Goal: Information Seeking & Learning: Learn about a topic

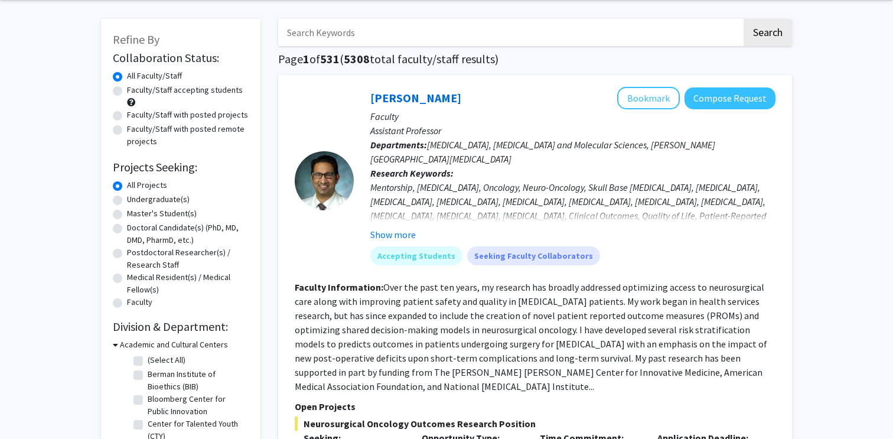
scroll to position [45, 0]
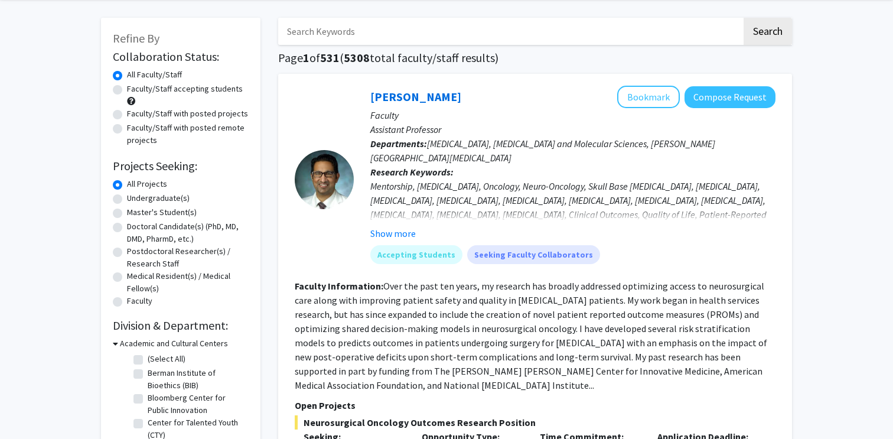
click at [146, 199] on label "Undergraduate(s)" at bounding box center [158, 198] width 63 height 12
click at [135, 199] on input "Undergraduate(s)" at bounding box center [131, 196] width 8 height 8
radio input "true"
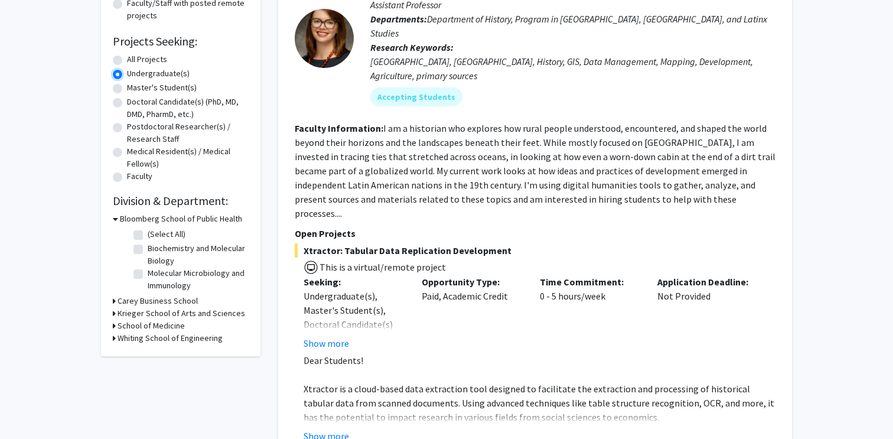
scroll to position [174, 0]
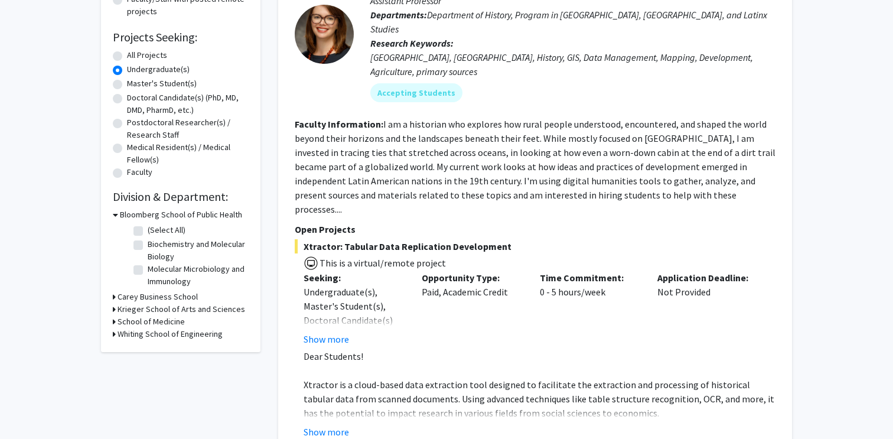
click at [112, 323] on div "Refine By Collaboration Status: Collaboration Status All Faculty/Staff Collabor…" at bounding box center [180, 120] width 159 height 463
click at [116, 323] on div "School of Medicine" at bounding box center [181, 321] width 136 height 12
click at [125, 321] on h3 "School of Medicine" at bounding box center [150, 321] width 67 height 12
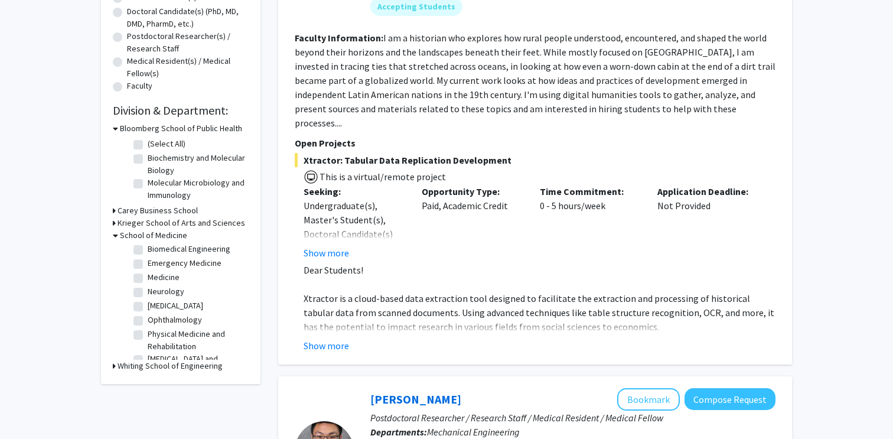
scroll to position [15, 0]
click at [148, 263] on label "Emergency Medicine" at bounding box center [185, 264] width 74 height 12
click at [148, 263] on input "Emergency Medicine" at bounding box center [152, 262] width 8 height 8
checkbox input "true"
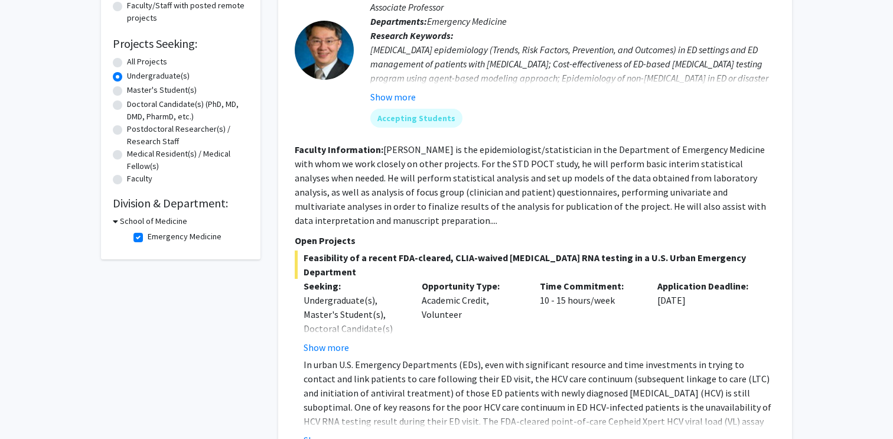
scroll to position [185, 0]
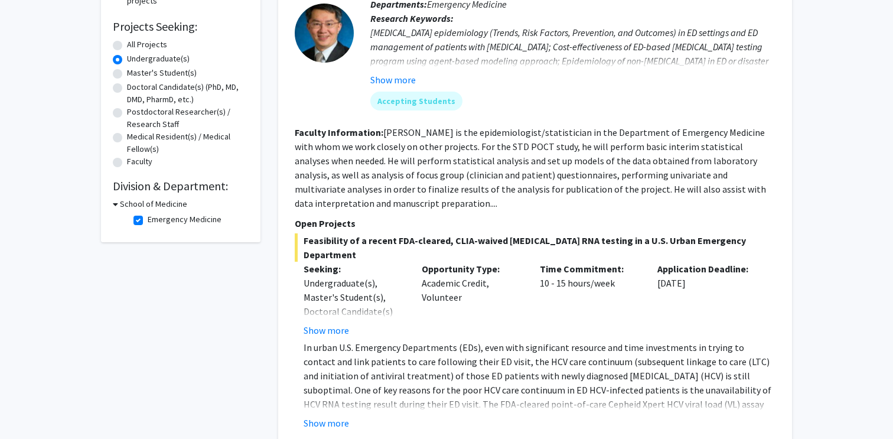
click at [126, 207] on h3 "School of Medicine" at bounding box center [153, 204] width 67 height 12
click at [126, 210] on h3 "School of Medicine" at bounding box center [150, 204] width 67 height 12
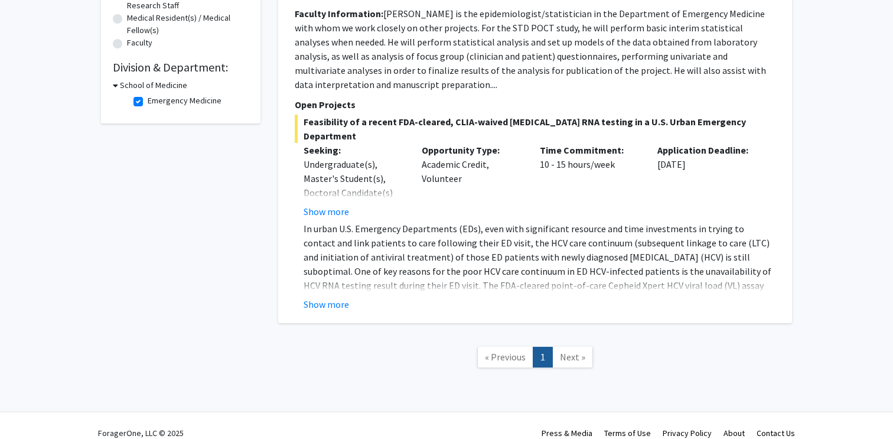
scroll to position [304, 0]
checkbox input "false"
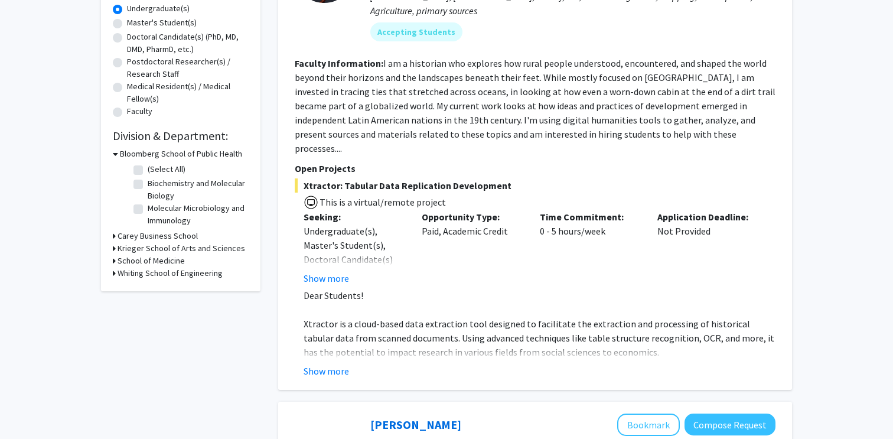
scroll to position [236, 0]
click at [135, 262] on h3 "School of Medicine" at bounding box center [150, 259] width 67 height 12
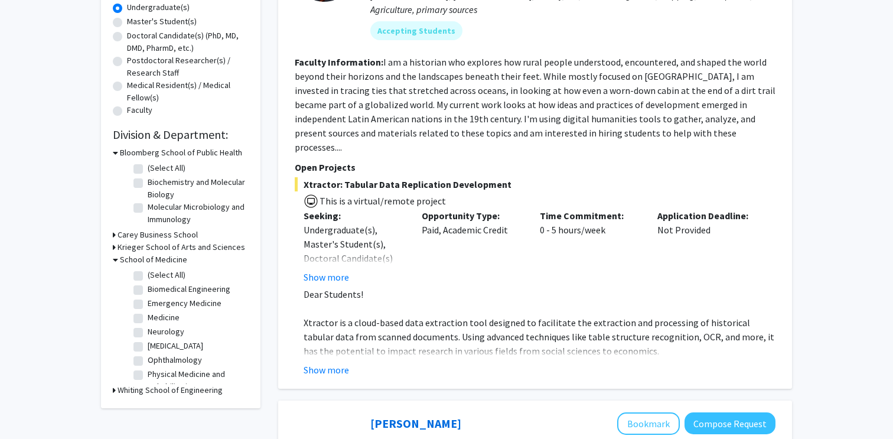
click at [148, 274] on label "(Select All)" at bounding box center [167, 275] width 38 height 12
click at [148, 274] on input "(Select All)" at bounding box center [152, 273] width 8 height 8
checkbox input "true"
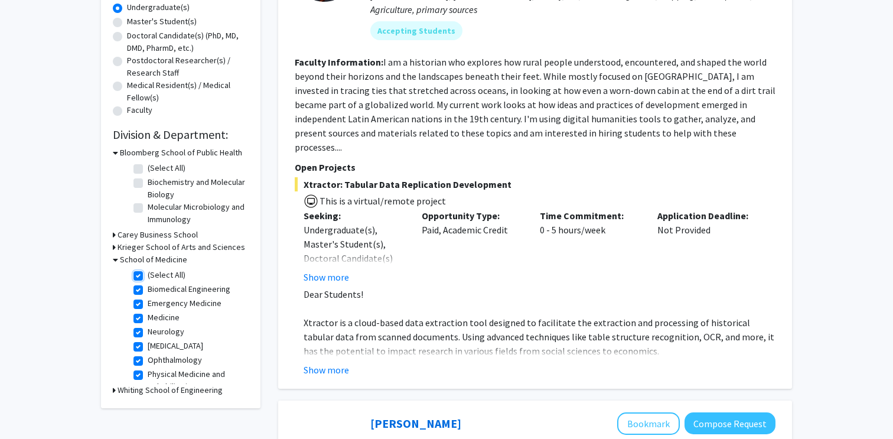
checkbox input "true"
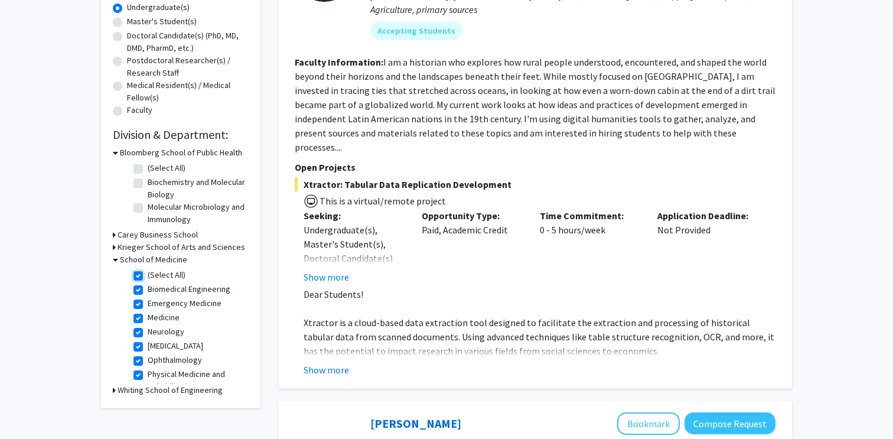
checkbox input "true"
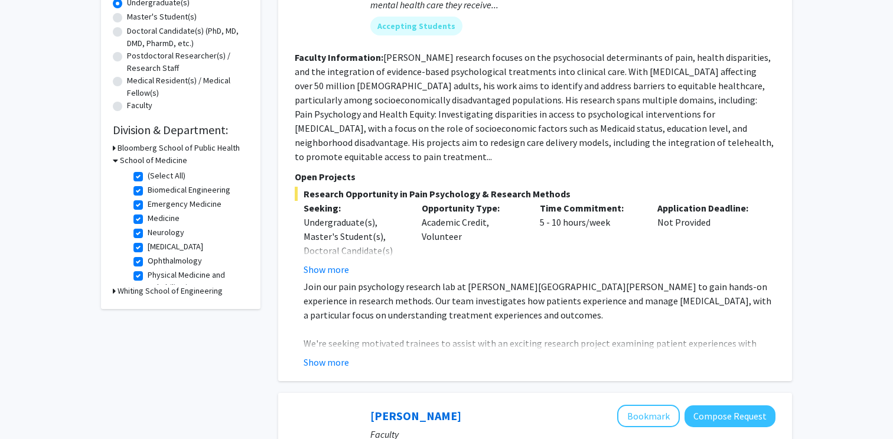
scroll to position [246, 0]
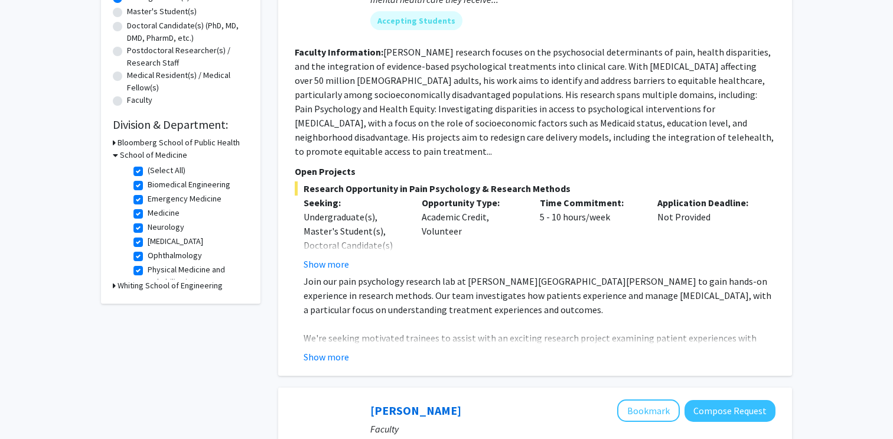
click at [148, 184] on label "Biomedical Engineering" at bounding box center [189, 184] width 83 height 12
click at [148, 184] on input "Biomedical Engineering" at bounding box center [152, 182] width 8 height 8
checkbox input "false"
checkbox input "true"
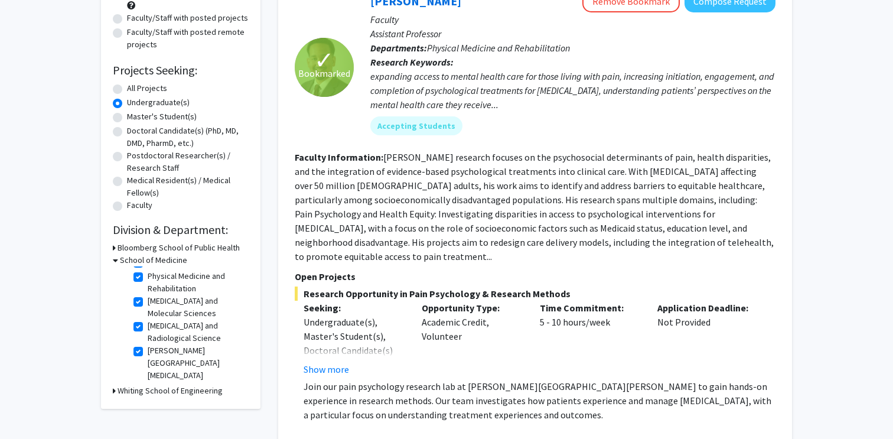
scroll to position [135, 0]
